Goal: Task Accomplishment & Management: Use online tool/utility

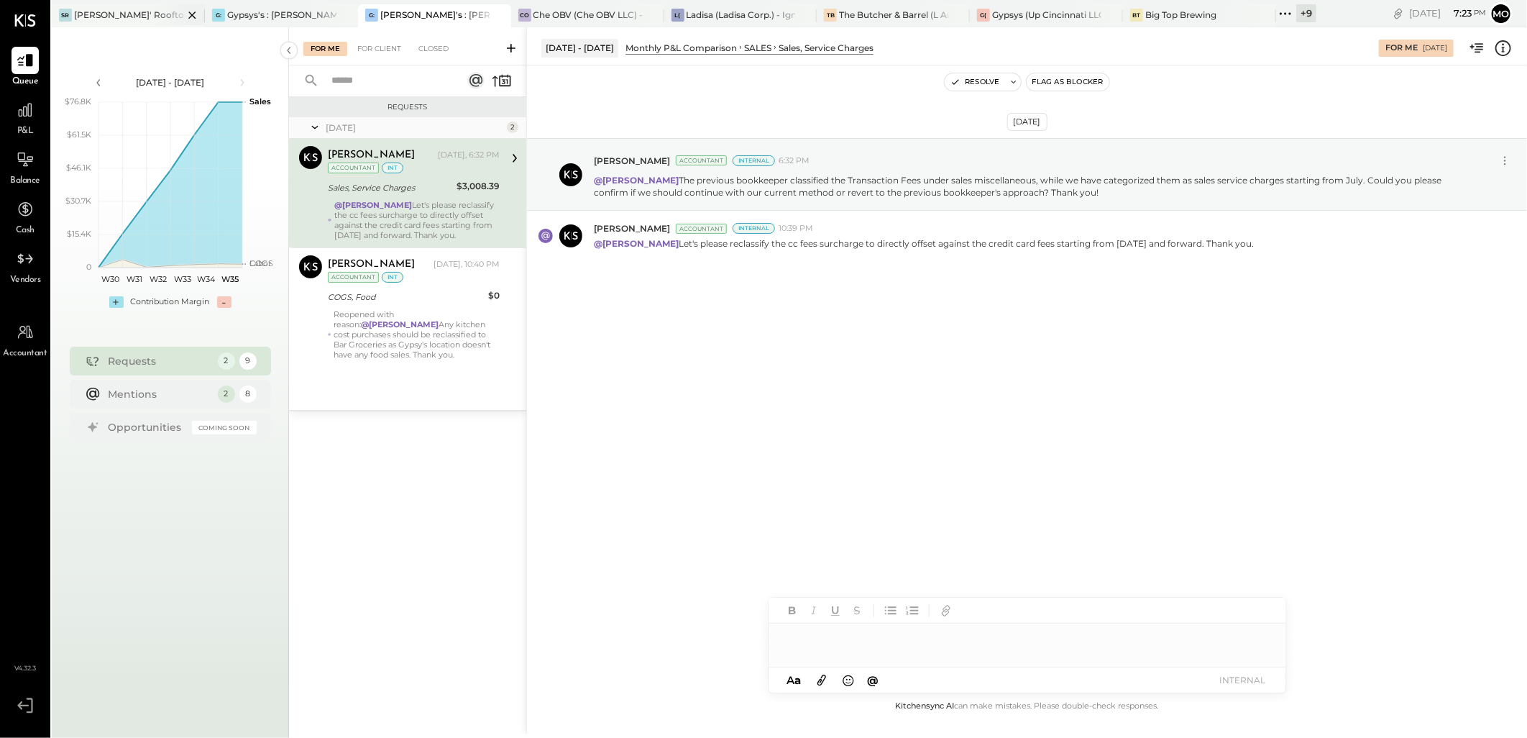
click at [110, 14] on div "[PERSON_NAME]' Rooftop - Ignite" at bounding box center [128, 15] width 109 height 12
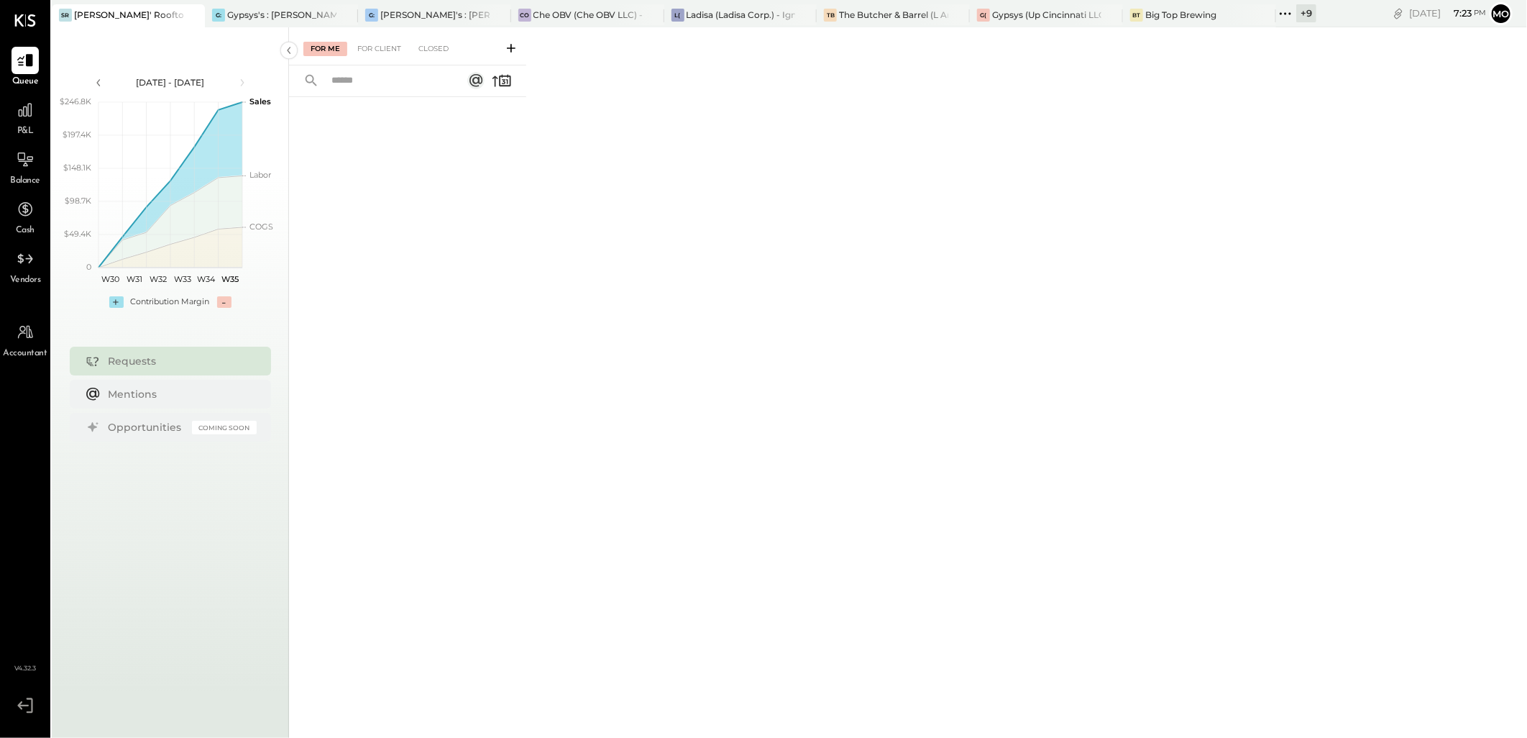
click at [30, 126] on span "P&L" at bounding box center [25, 131] width 17 height 13
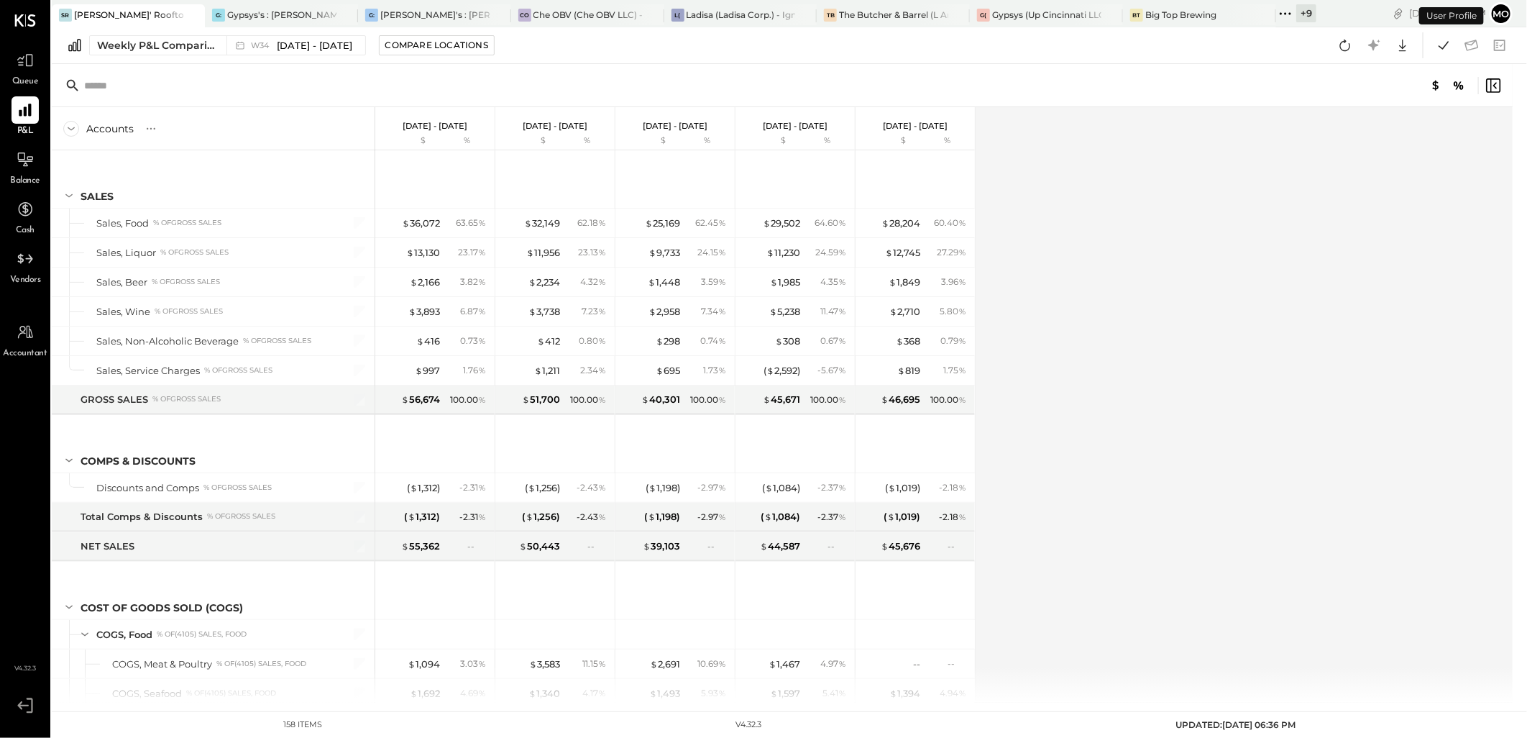
click at [29, 170] on div at bounding box center [25, 159] width 27 height 27
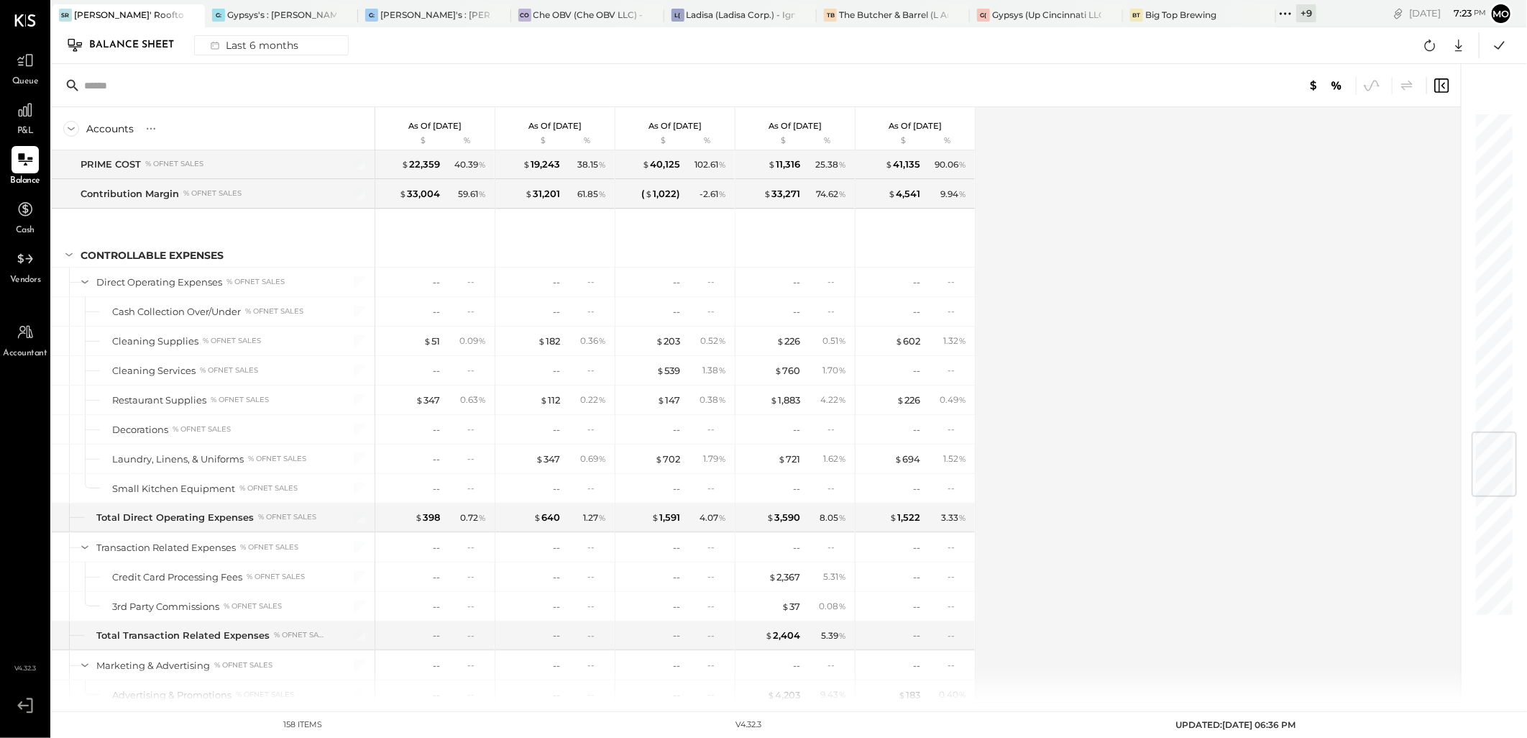
scroll to position [2716, 0]
